Goal: Check status: Check status

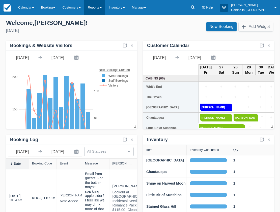
click at [101, 6] on link "Reports" at bounding box center [94, 7] width 21 height 15
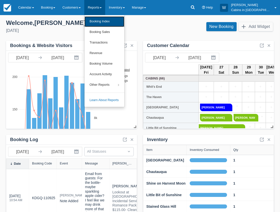
click at [98, 22] on link "Booking Index" at bounding box center [104, 21] width 40 height 11
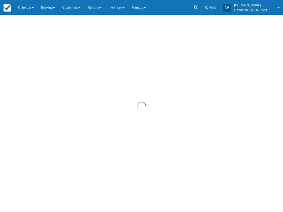
select select "25"
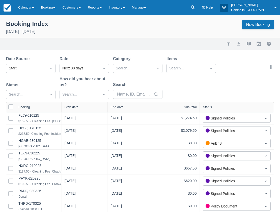
select select "25"
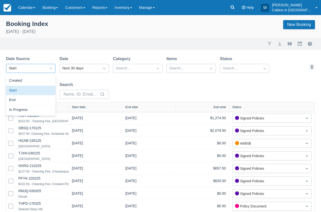
click at [50, 69] on icon "Dropdown icon" at bounding box center [50, 68] width 5 height 5
click at [43, 82] on div "Created" at bounding box center [30, 81] width 49 height 10
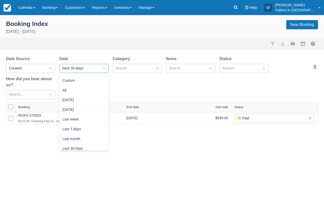
click at [92, 69] on div "Next 30 days" at bounding box center [79, 69] width 35 height 6
click at [87, 110] on div "Yesterday" at bounding box center [83, 110] width 49 height 10
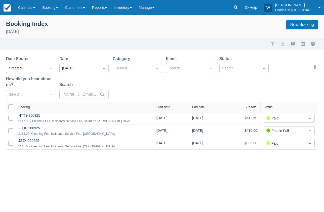
drag, startPoint x: 68, startPoint y: 107, endPoint x: 153, endPoint y: 107, distance: 84.4
click at [153, 107] on div at bounding box center [153, 108] width 9 height 10
click at [167, 109] on div "Start date" at bounding box center [164, 108] width 14 height 4
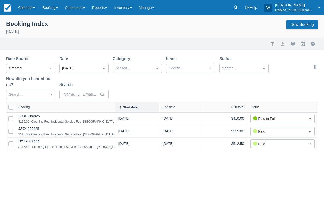
drag, startPoint x: 69, startPoint y: 109, endPoint x: 144, endPoint y: 109, distance: 75.3
click at [120, 109] on div at bounding box center [115, 108] width 9 height 10
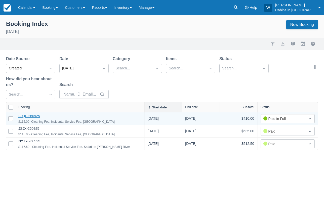
click at [30, 117] on link "FJQF-260925" at bounding box center [29, 116] width 22 height 4
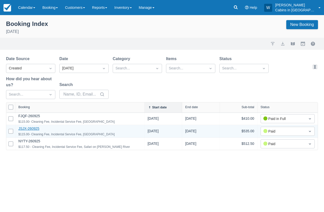
click at [29, 128] on link "JSJX-260925" at bounding box center [28, 129] width 21 height 4
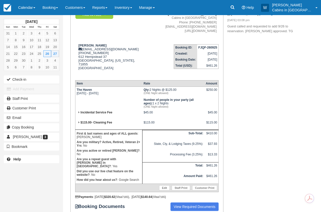
scroll to position [53, 0]
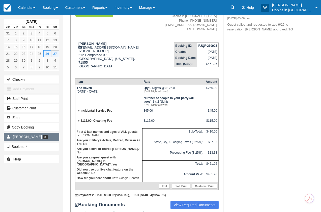
click at [18, 137] on span "Fernando Valdivia" at bounding box center [27, 137] width 29 height 4
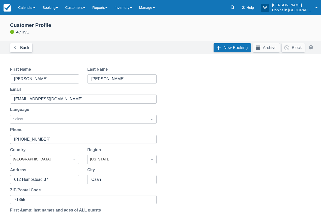
click at [21, 48] on link "Back" at bounding box center [21, 47] width 22 height 9
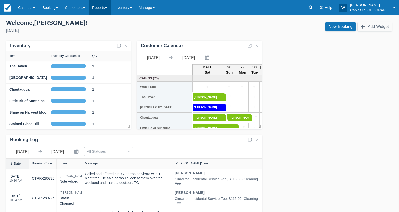
click at [106, 10] on link "Reports" at bounding box center [100, 7] width 22 height 15
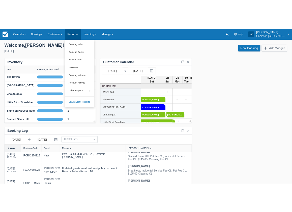
scroll to position [78, 0]
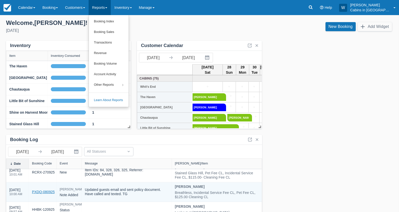
click at [48, 191] on link "PXDQ-080925" at bounding box center [43, 192] width 23 height 5
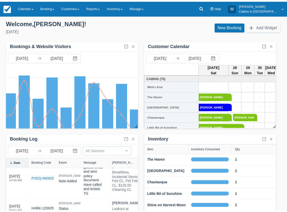
scroll to position [247, 0]
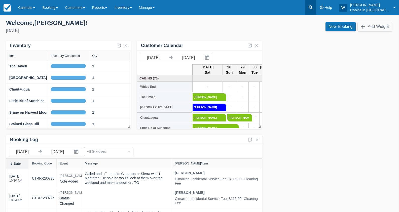
click at [313, 8] on icon at bounding box center [310, 7] width 5 height 5
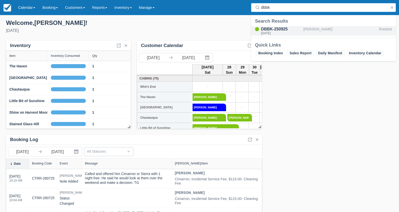
type input "dbbk"
click at [280, 32] on div "[DATE]" at bounding box center [281, 33] width 40 height 3
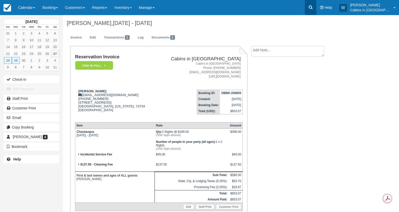
click at [313, 7] on icon at bounding box center [310, 7] width 5 height 5
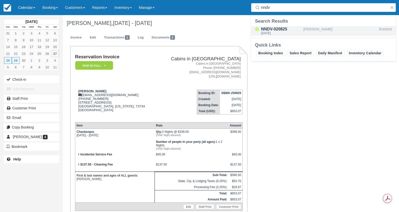
type input "nndv"
click at [276, 30] on div "NNDV-020825" at bounding box center [281, 29] width 40 height 6
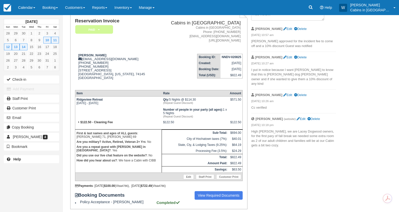
scroll to position [40, 0]
